Goal: Book appointment/travel/reservation

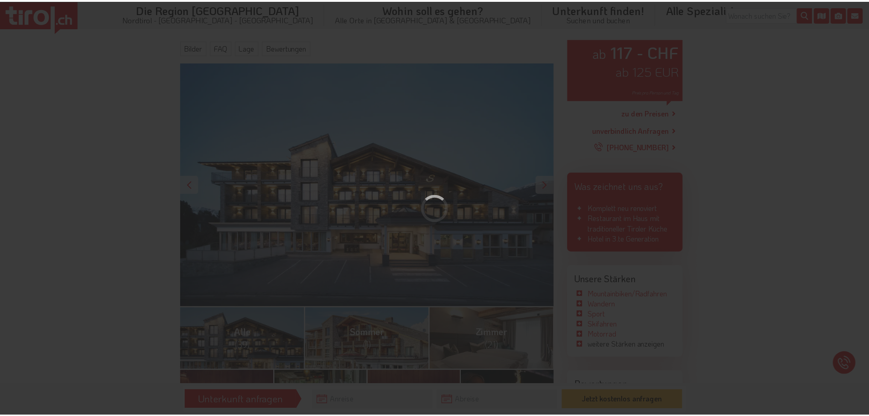
scroll to position [182, 0]
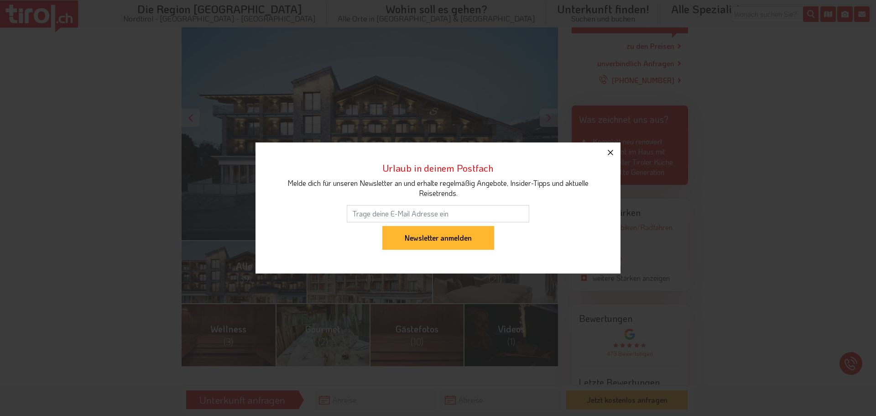
click at [612, 148] on icon "button" at bounding box center [610, 152] width 11 height 11
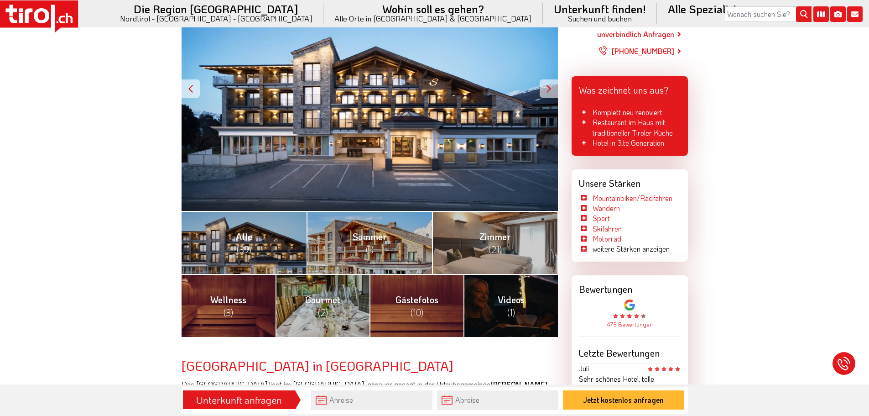
scroll to position [228, 0]
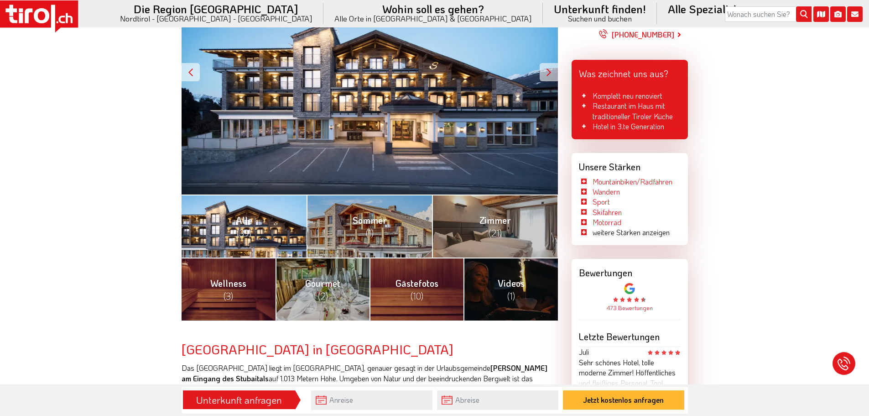
click at [234, 236] on link "Alle (39)" at bounding box center [244, 225] width 125 height 63
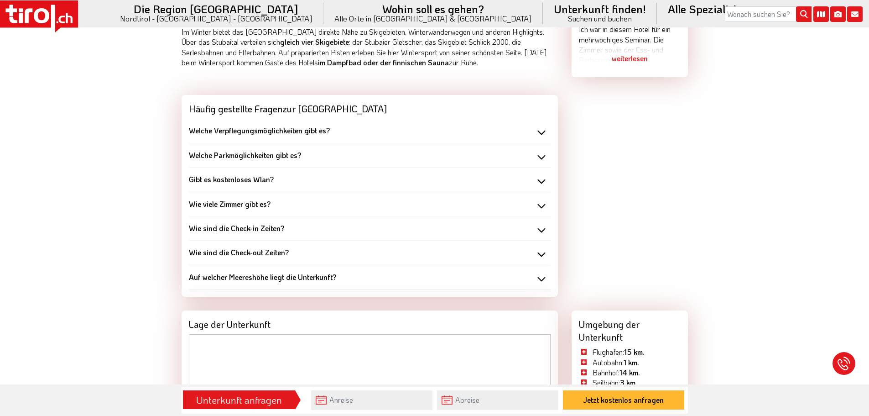
scroll to position [775, 0]
